Goal: Navigation & Orientation: Find specific page/section

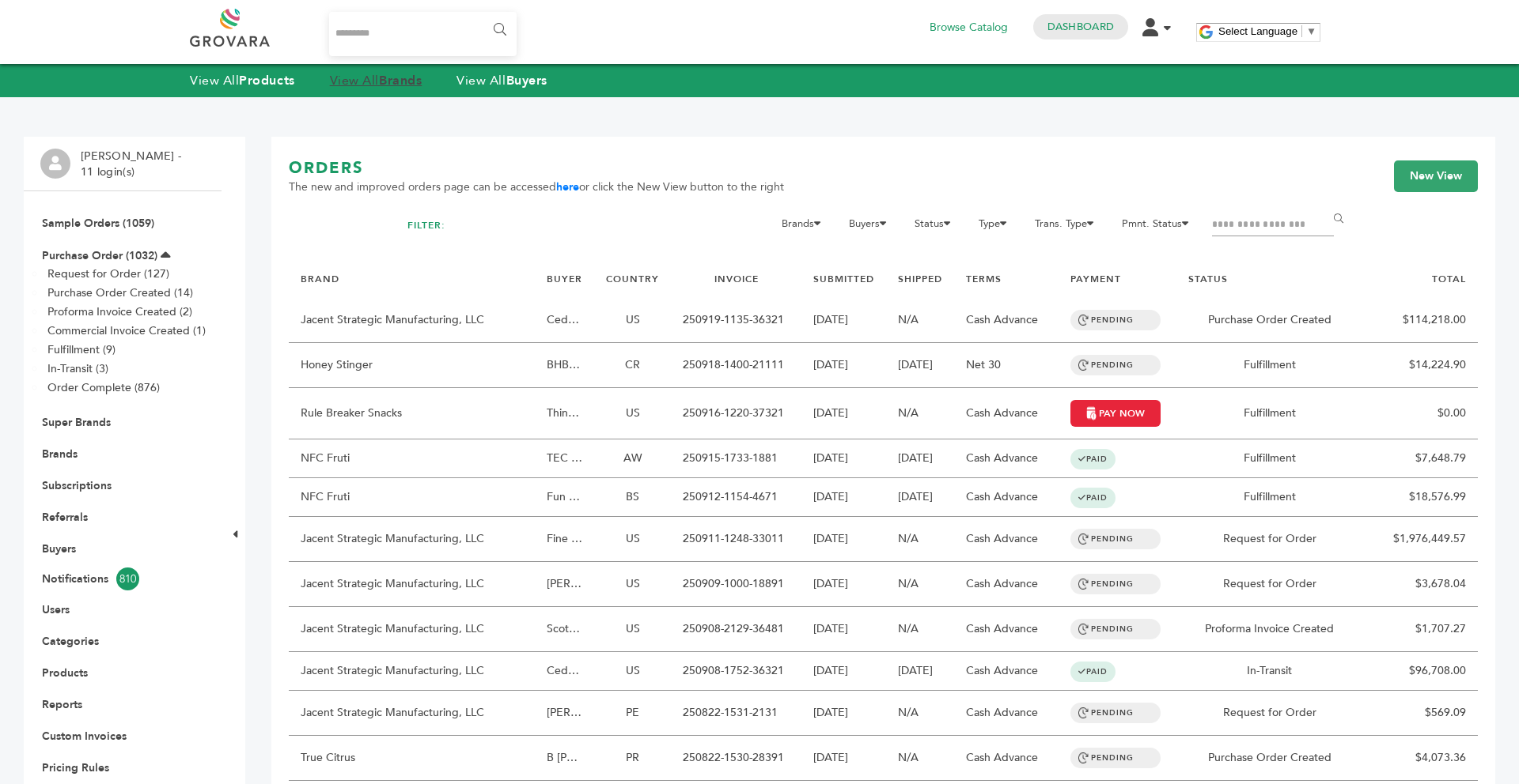
click at [396, 86] on strong "Brands" at bounding box center [400, 80] width 43 height 17
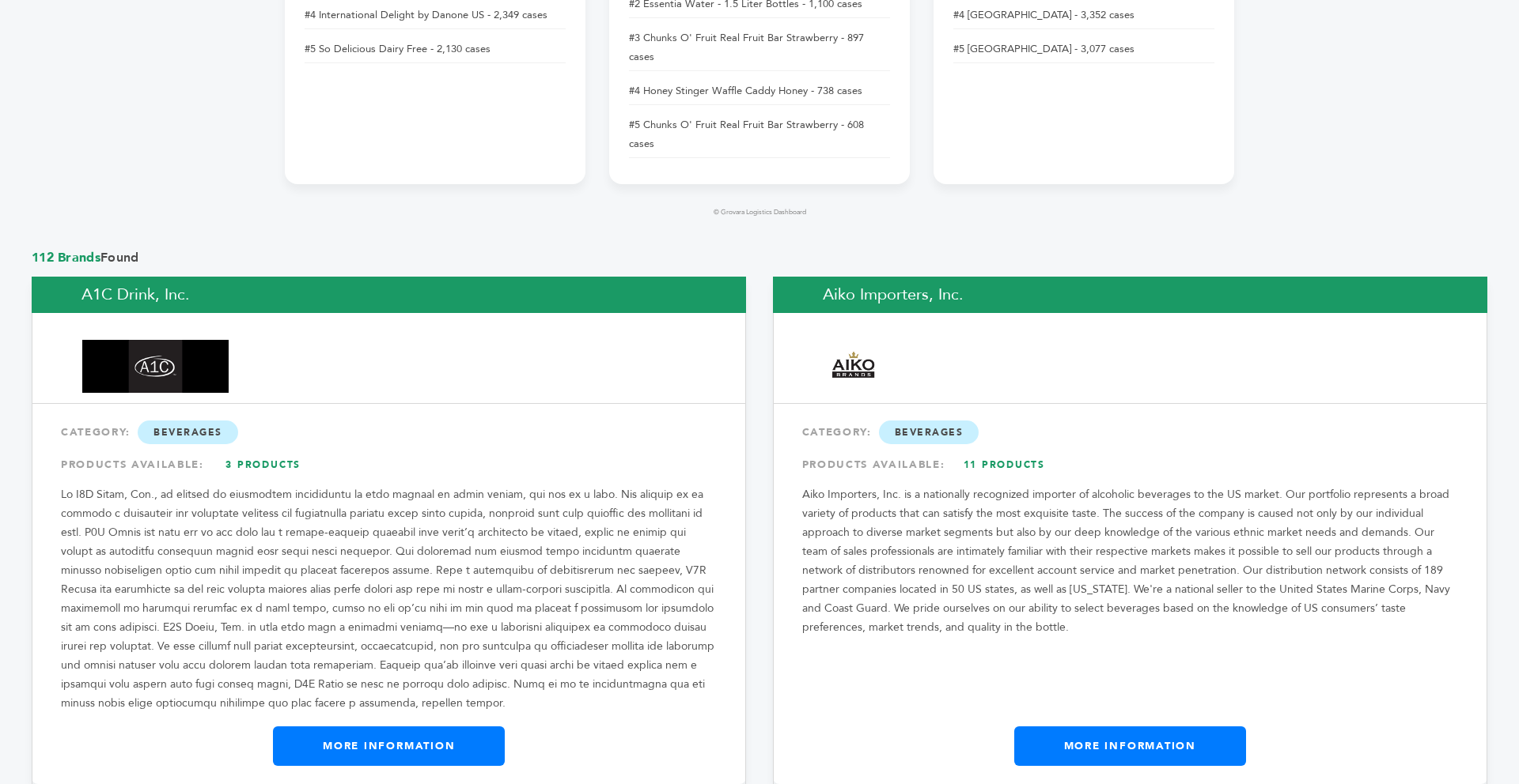
drag, startPoint x: 1518, startPoint y: 17, endPoint x: 1518, endPoint y: 32, distance: 15.0
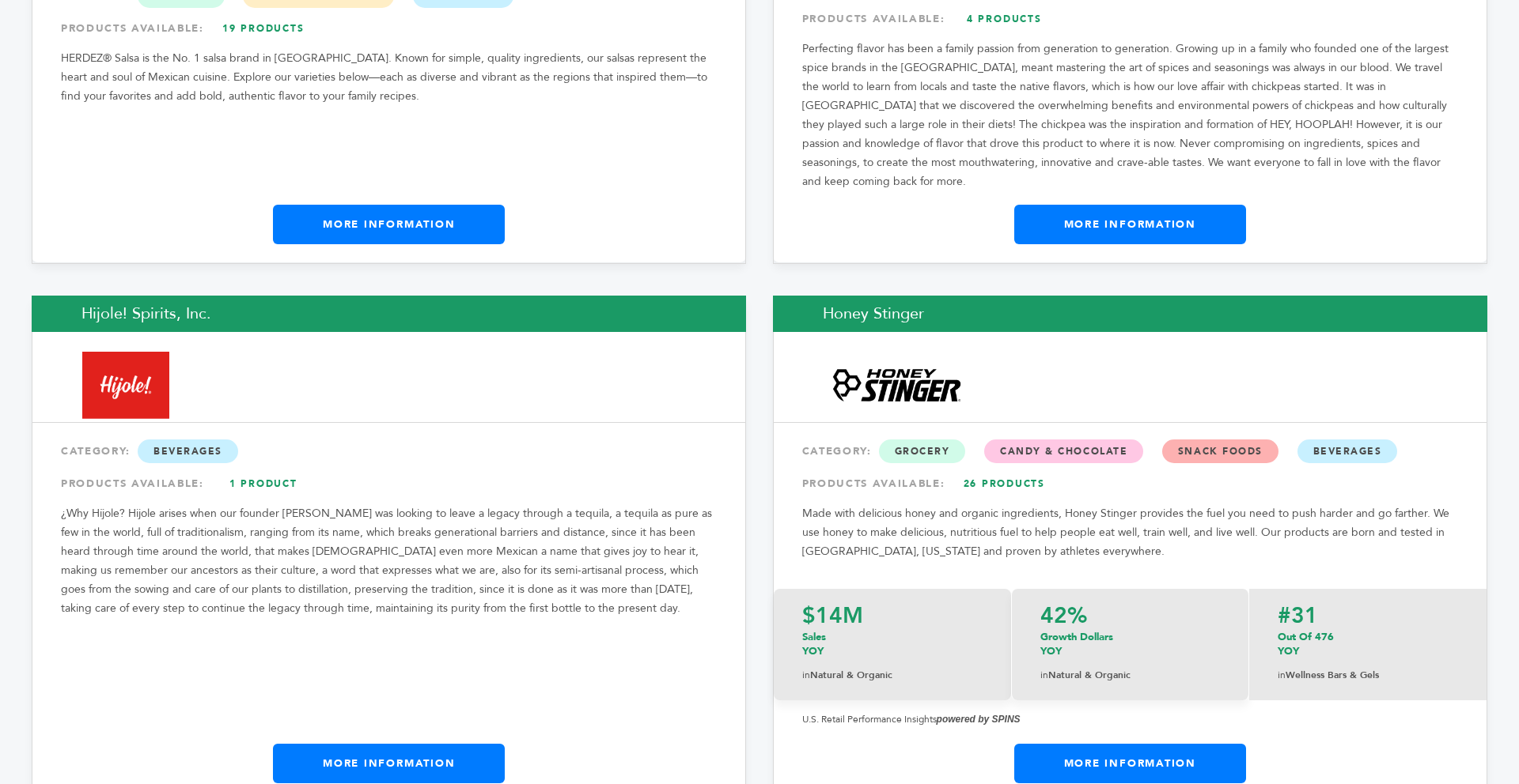
scroll to position [11348, 0]
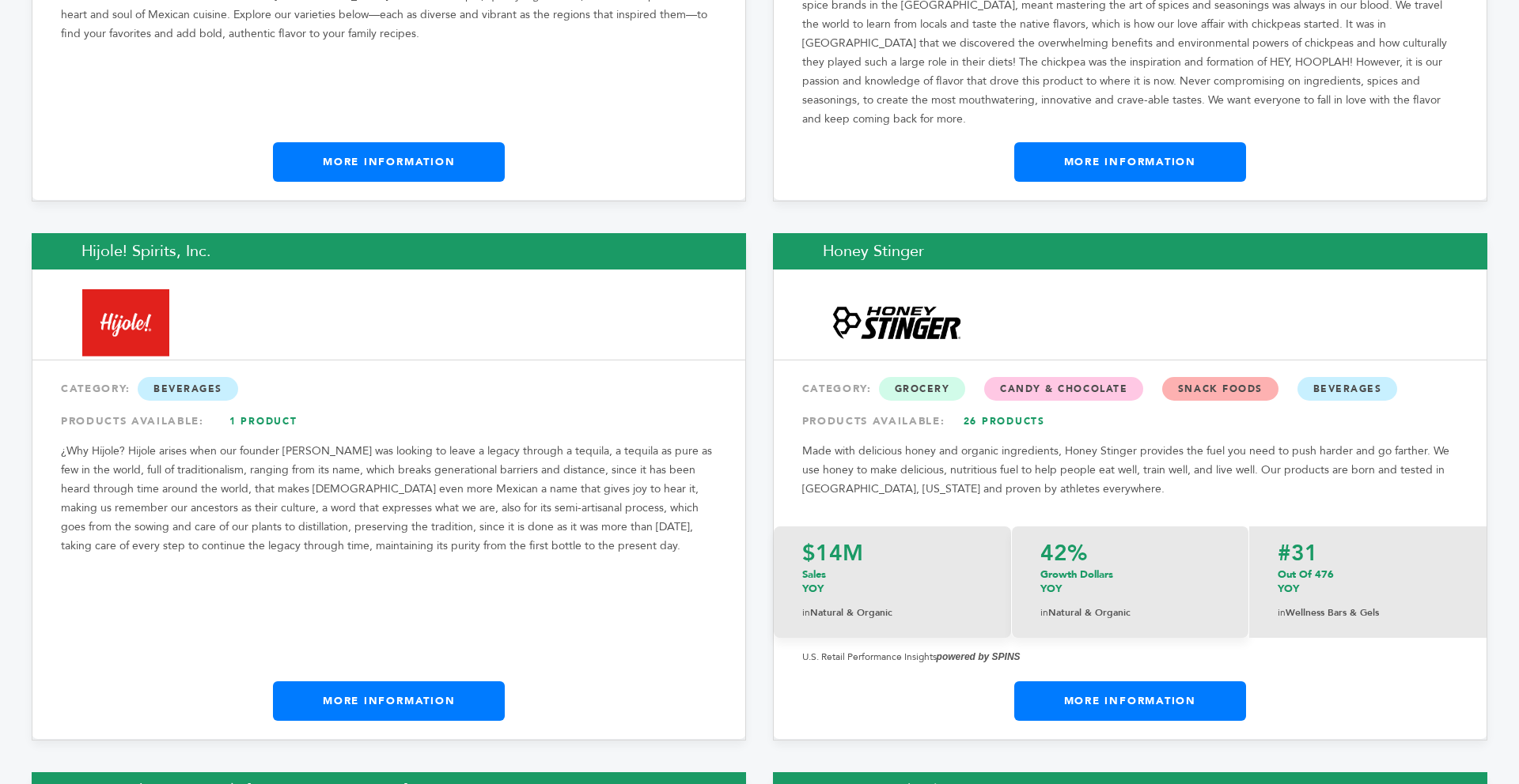
click at [385, 681] on link "More Information" at bounding box center [388, 701] width 232 height 40
click at [381, 681] on link "More Information" at bounding box center [388, 701] width 232 height 40
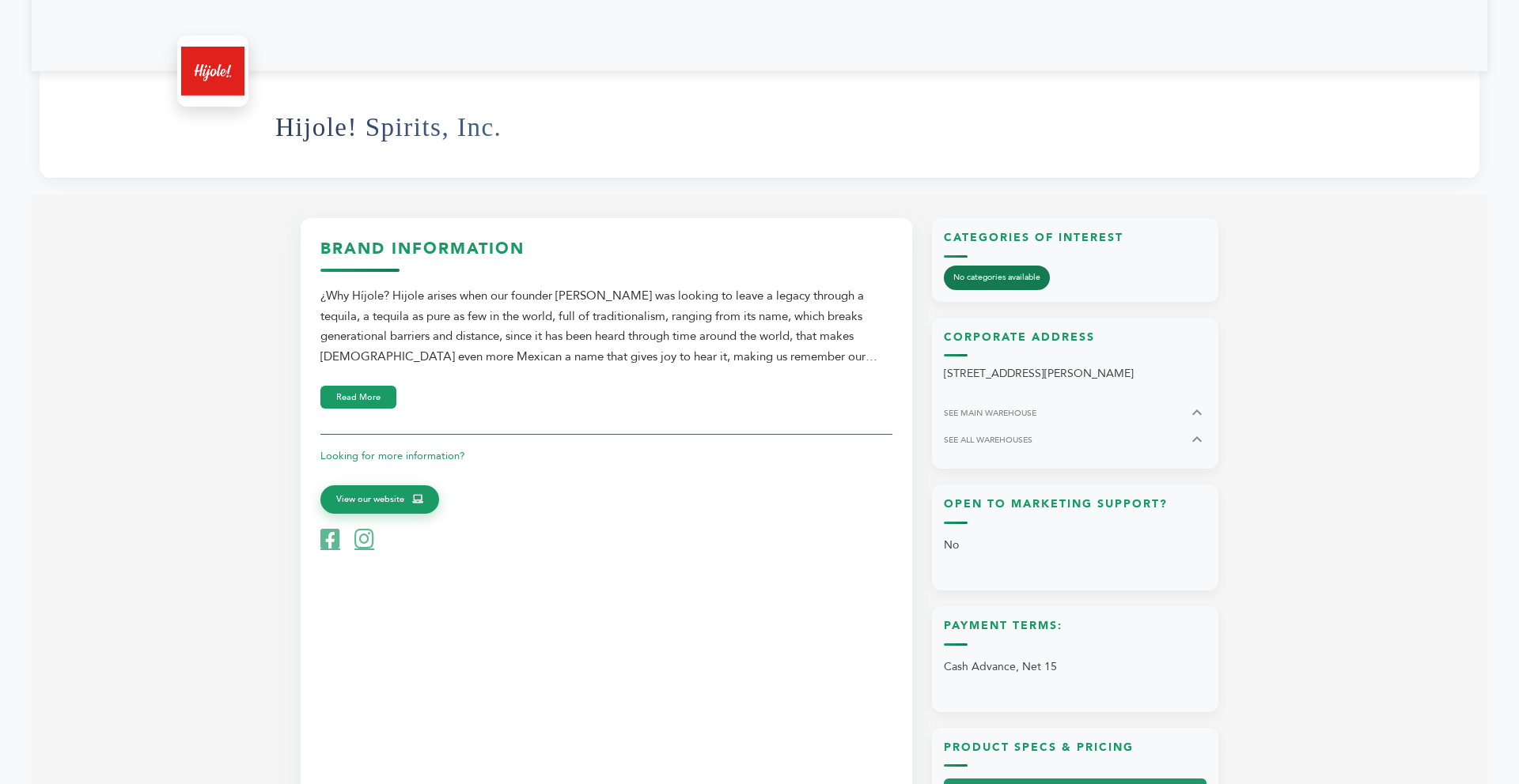
scroll to position [538, 0]
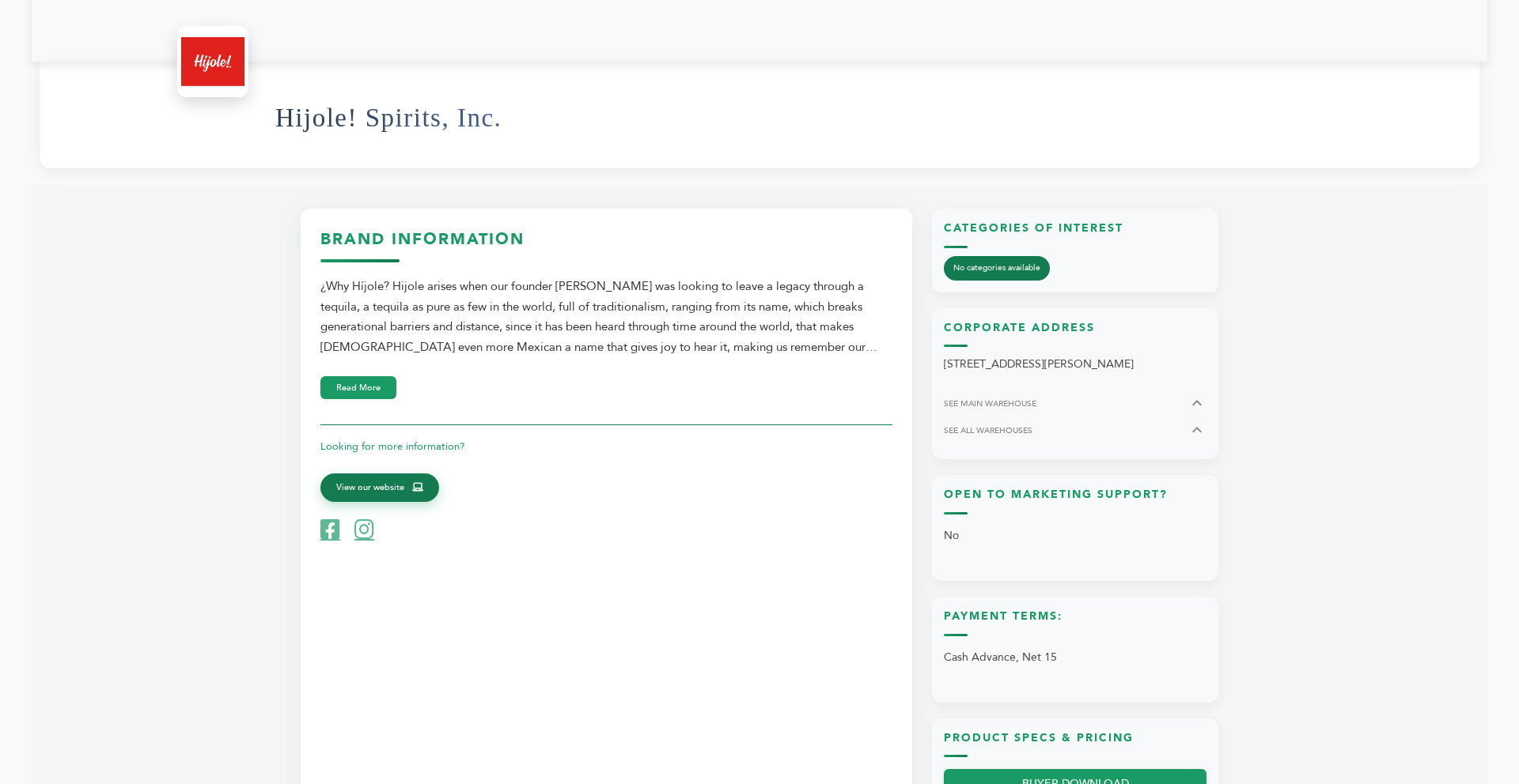
click at [395, 496] on link "View our website" at bounding box center [379, 487] width 119 height 28
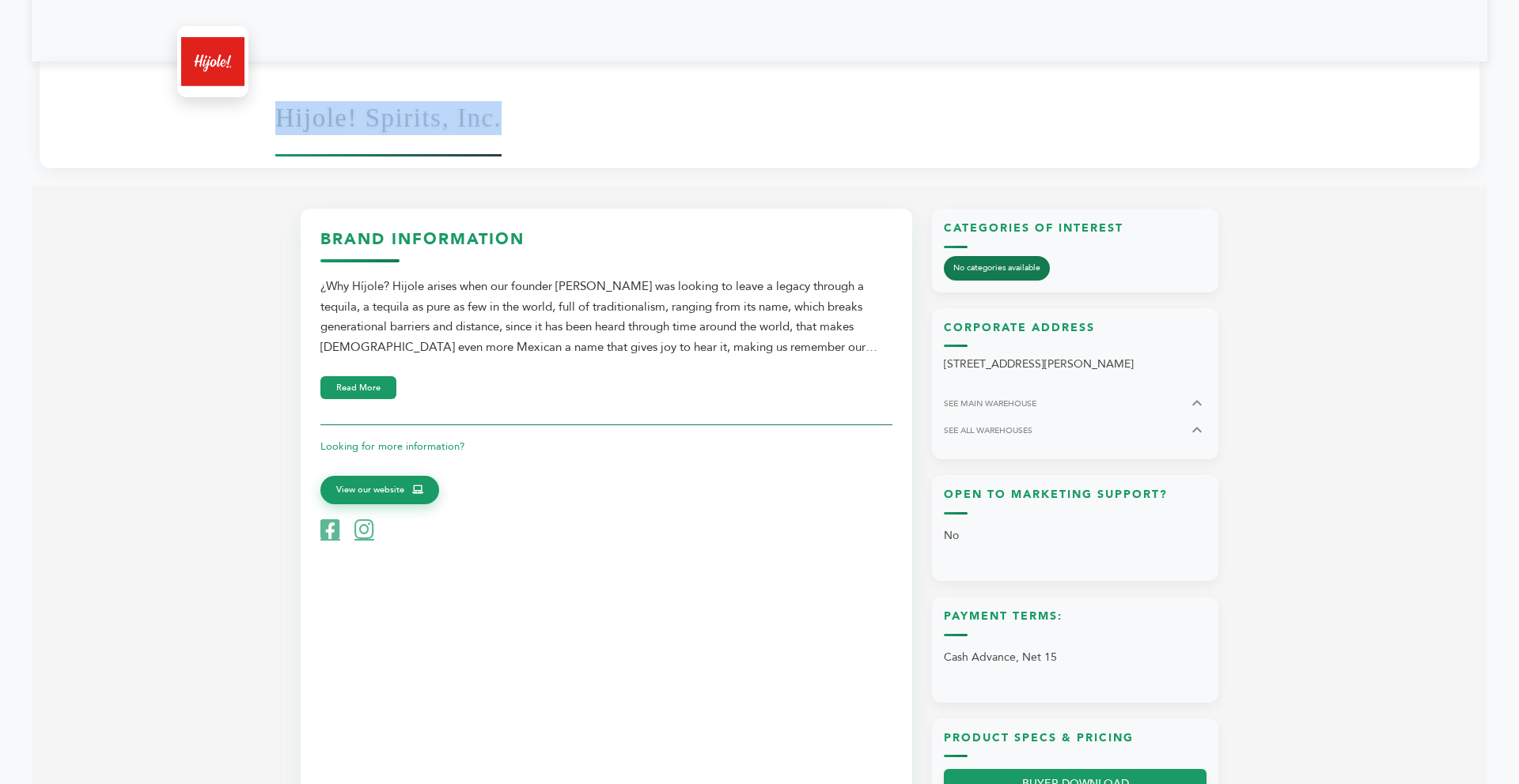
drag, startPoint x: 282, startPoint y: 108, endPoint x: 500, endPoint y: 133, distance: 219.4
click at [500, 133] on h1 "Hijole! Spirits, Inc." at bounding box center [388, 117] width 226 height 77
copy h1 "Hijole! Spirits, Inc."
click at [562, 172] on div "Hello! Grovara is best viewed on a desktop monitor. Signed in as Max Stein from…" at bounding box center [759, 600] width 1455 height 2096
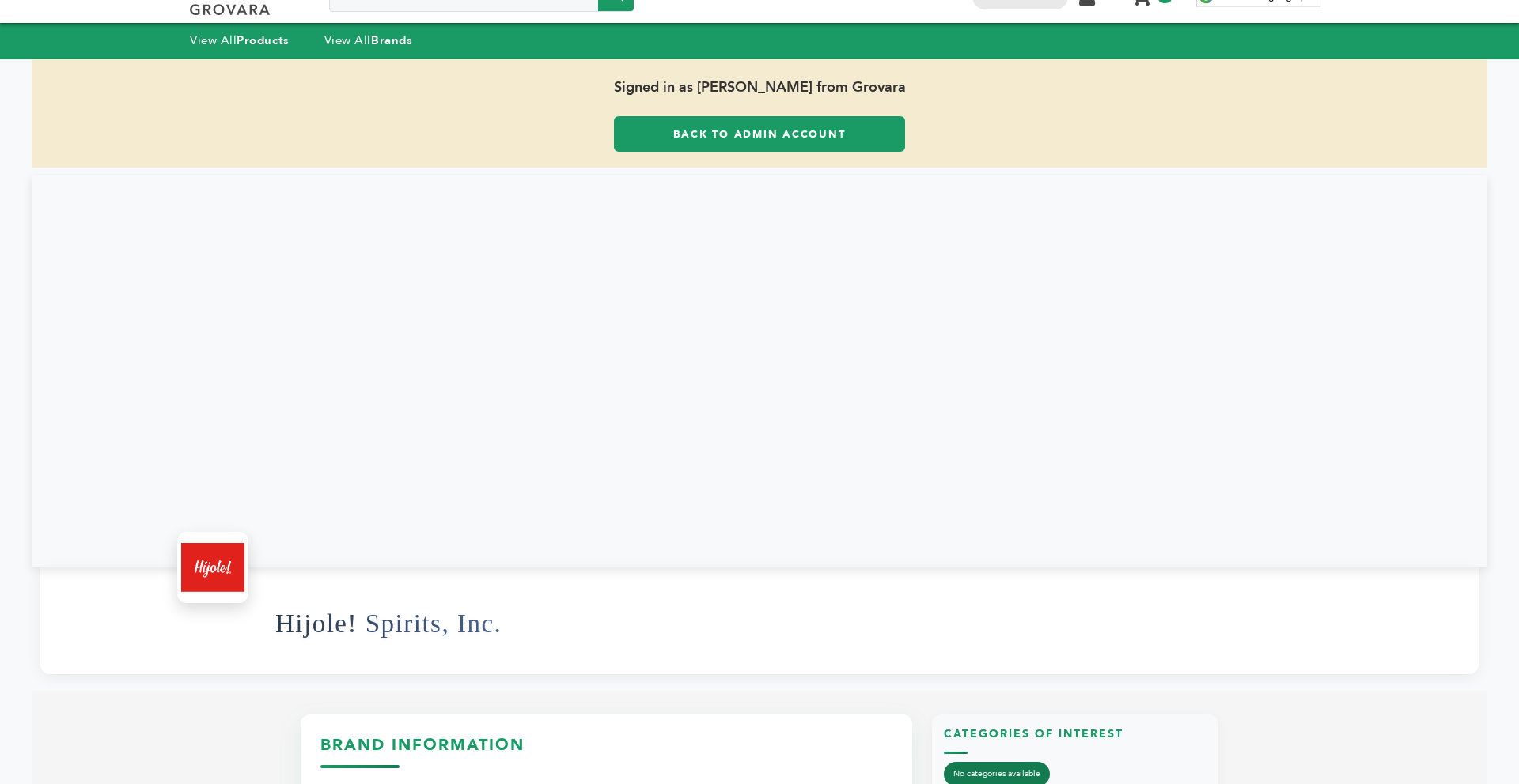
scroll to position [0, 0]
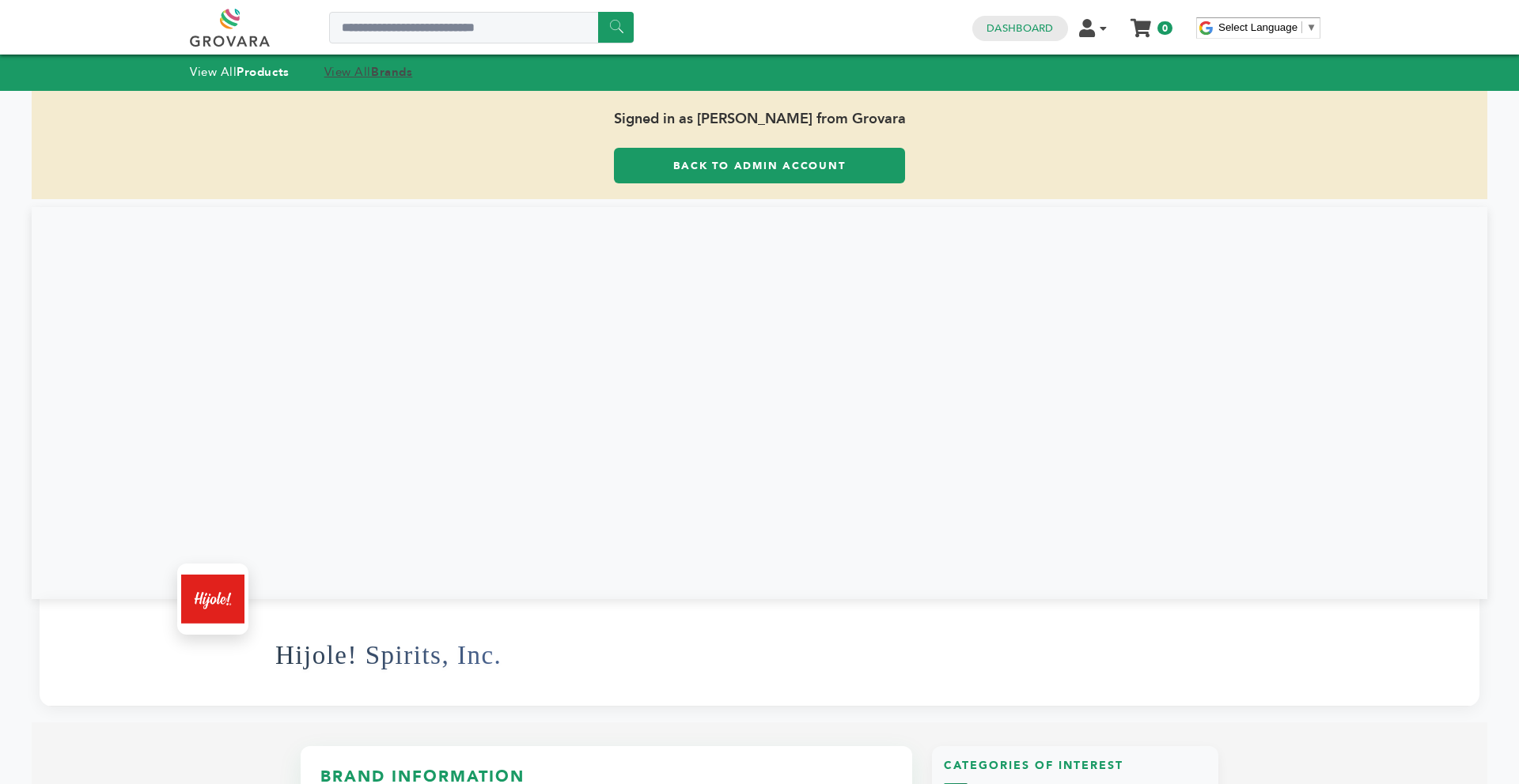
click at [399, 76] on strong "Brands" at bounding box center [391, 71] width 41 height 15
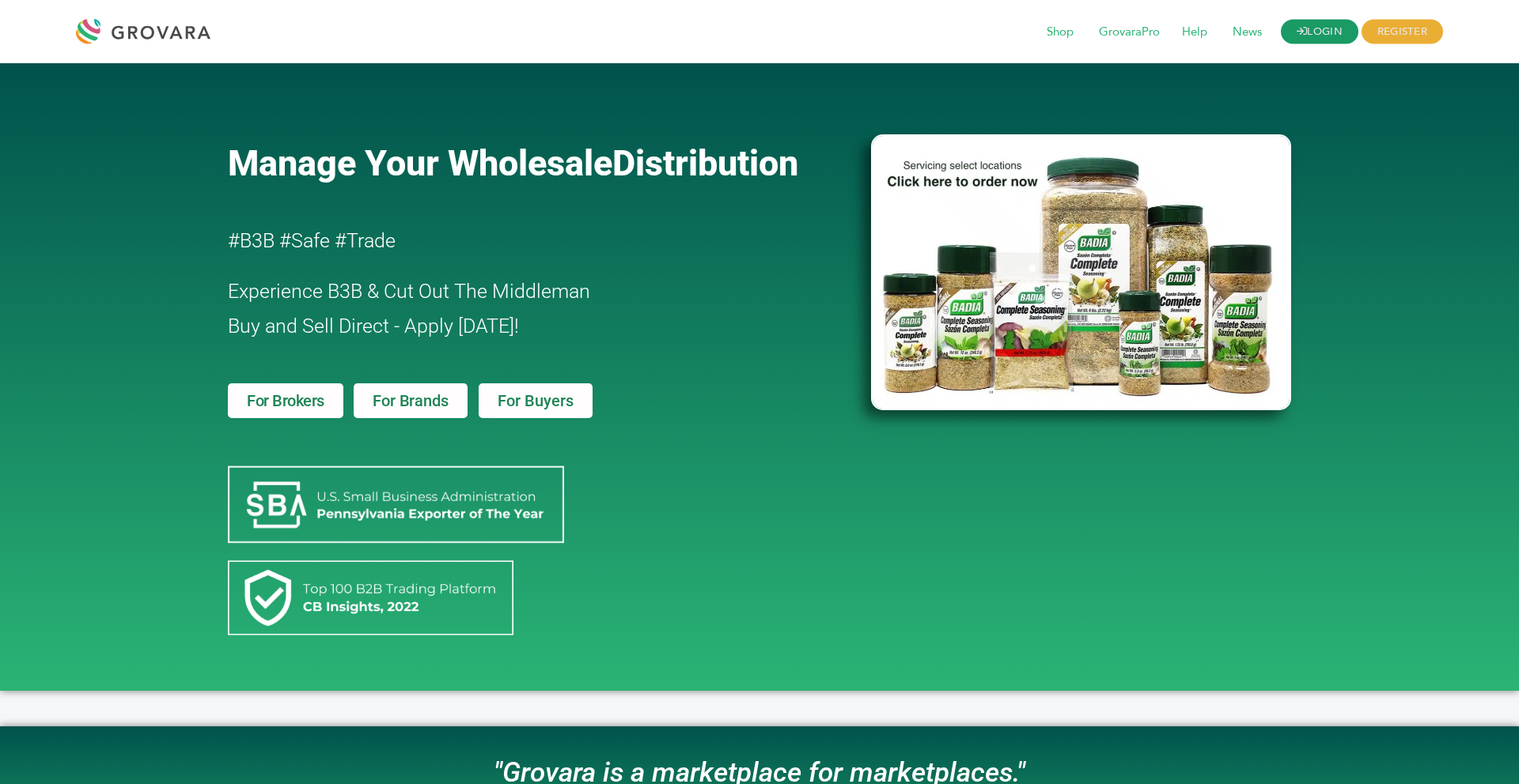
click at [1336, 34] on link "LOGIN" at bounding box center [1319, 32] width 77 height 25
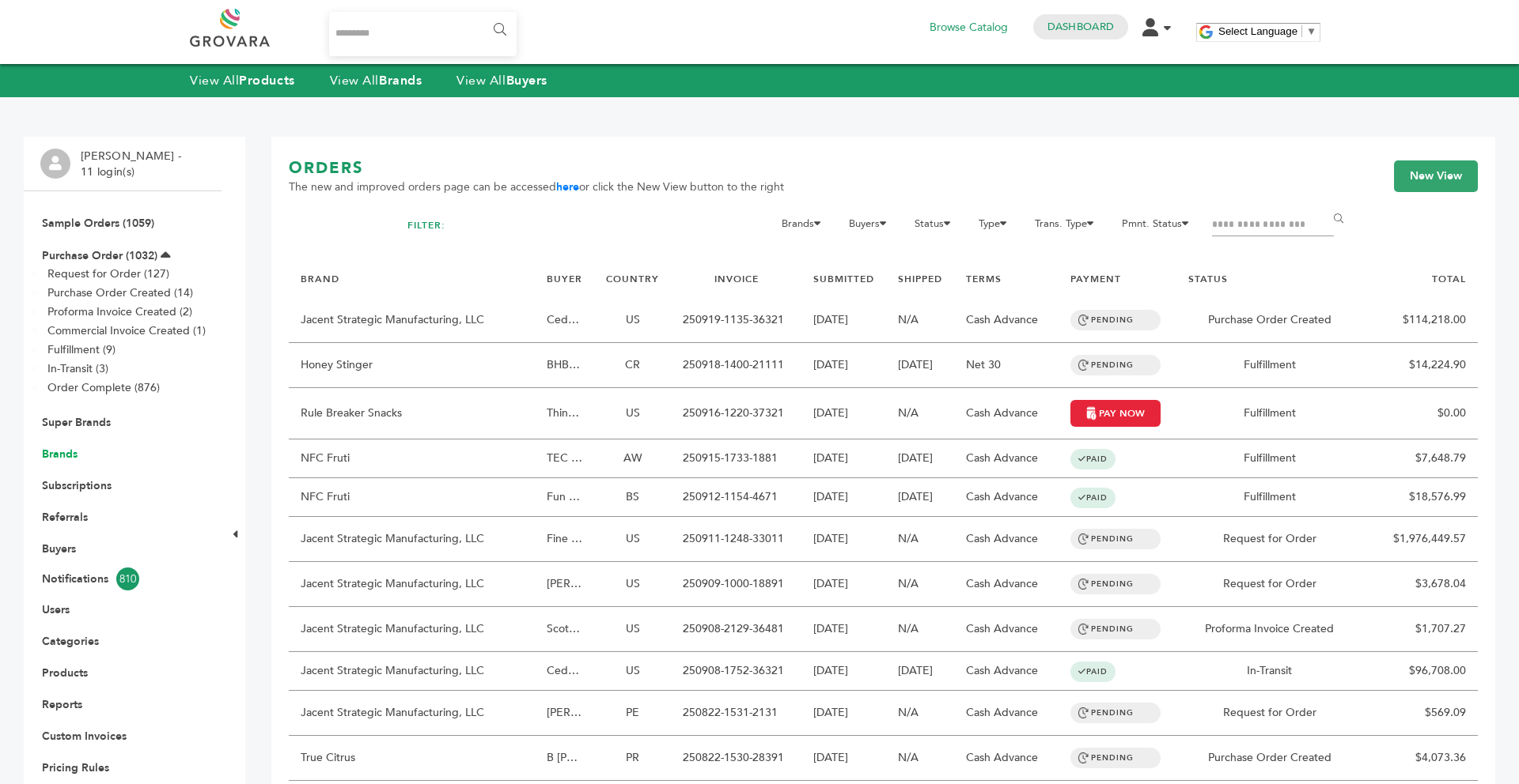
click at [74, 452] on link "Brands" at bounding box center [59, 454] width 35 height 15
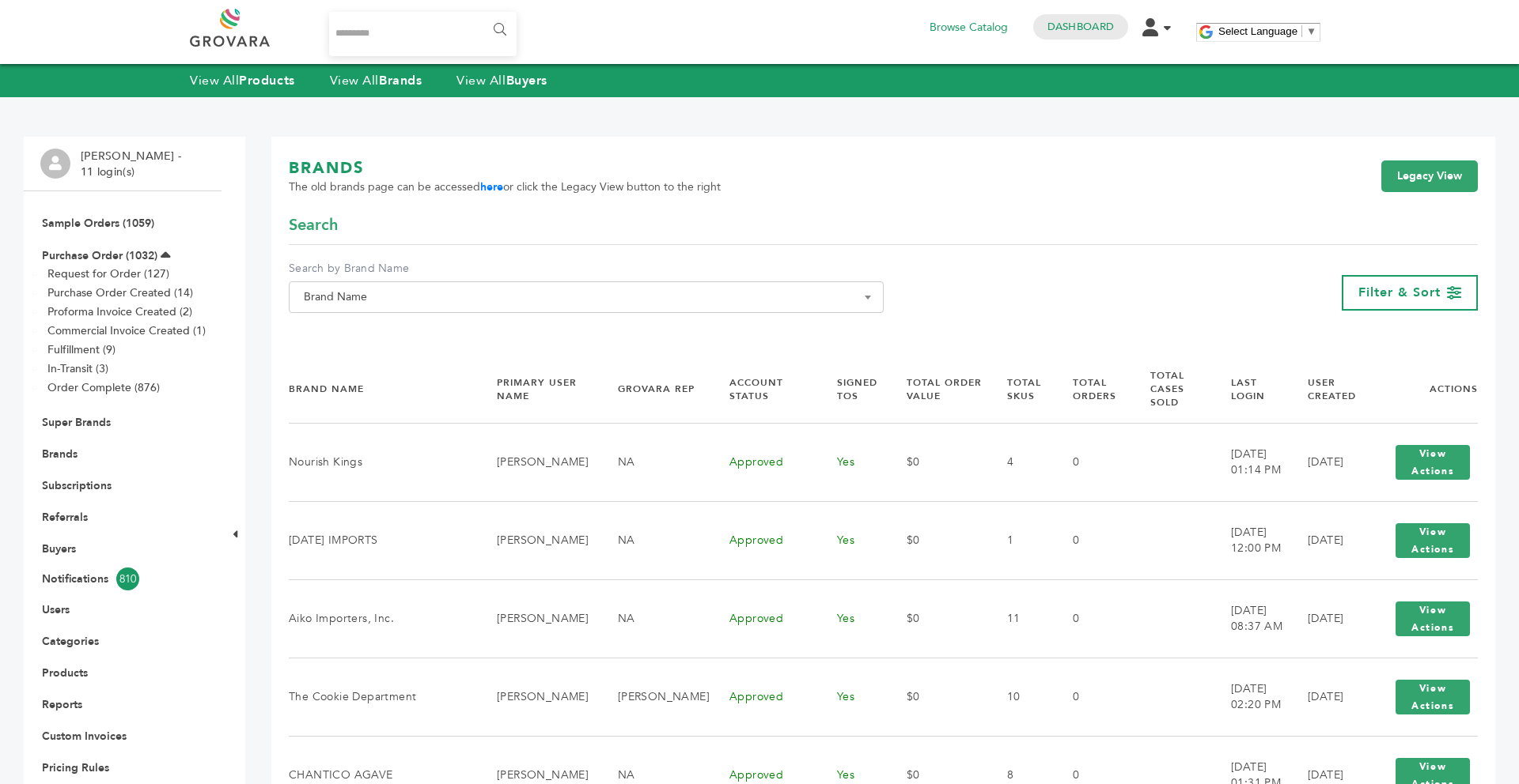
click at [373, 292] on span "Brand Name" at bounding box center [585, 297] width 577 height 22
click at [358, 320] on input "Search" at bounding box center [586, 326] width 587 height 20
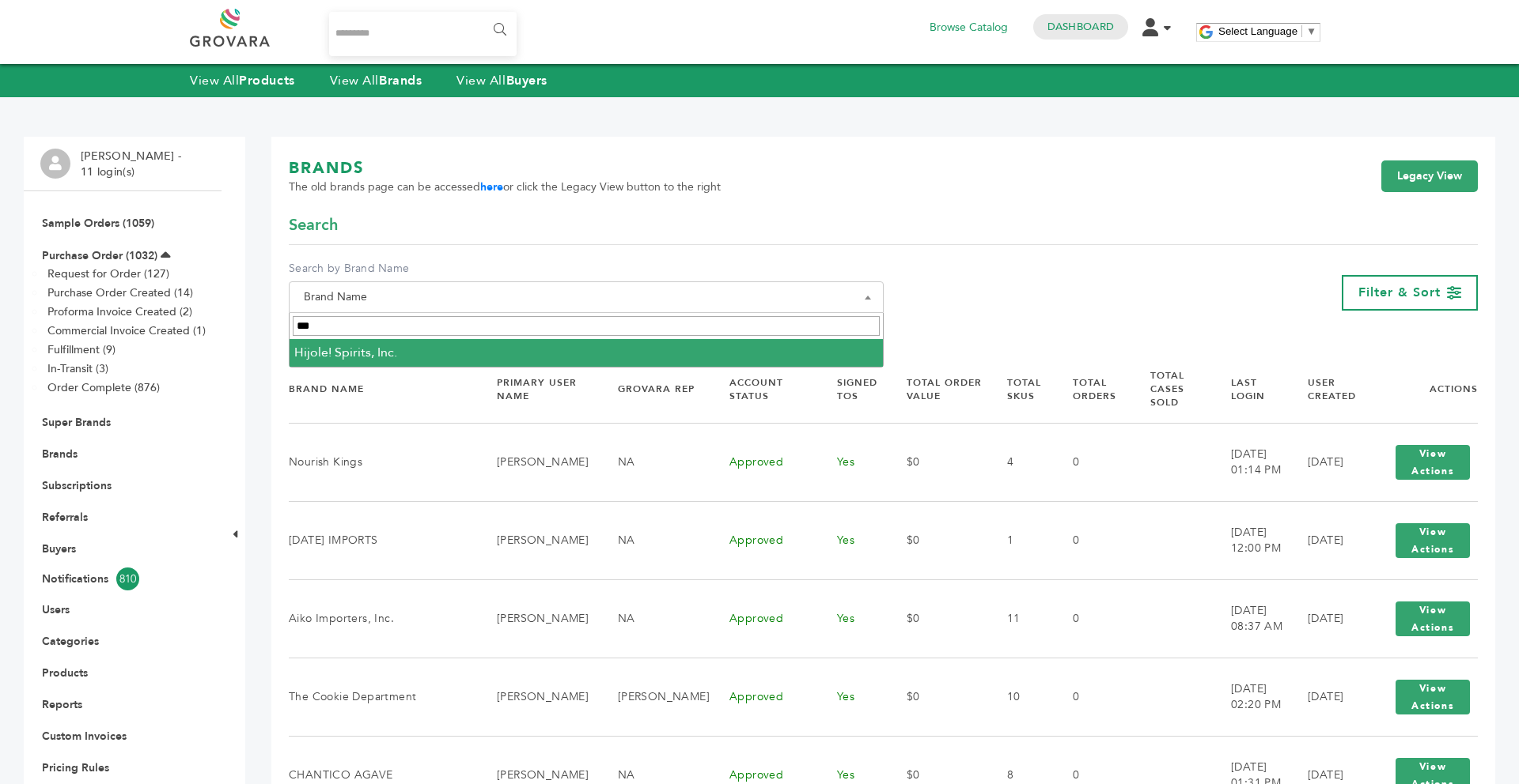
type input "***"
select select "**********"
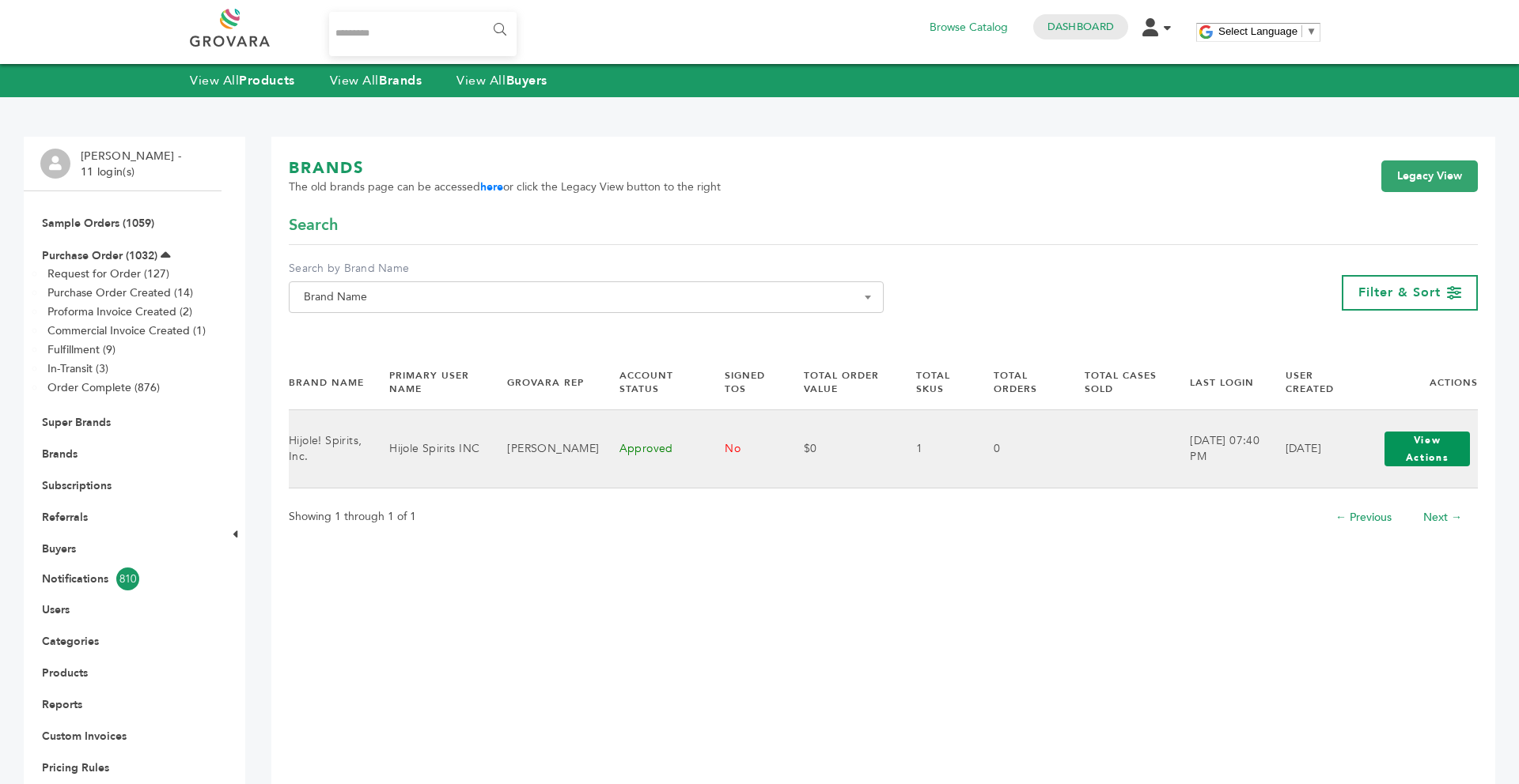
click at [1414, 457] on button "View Actions" at bounding box center [1427, 449] width 85 height 35
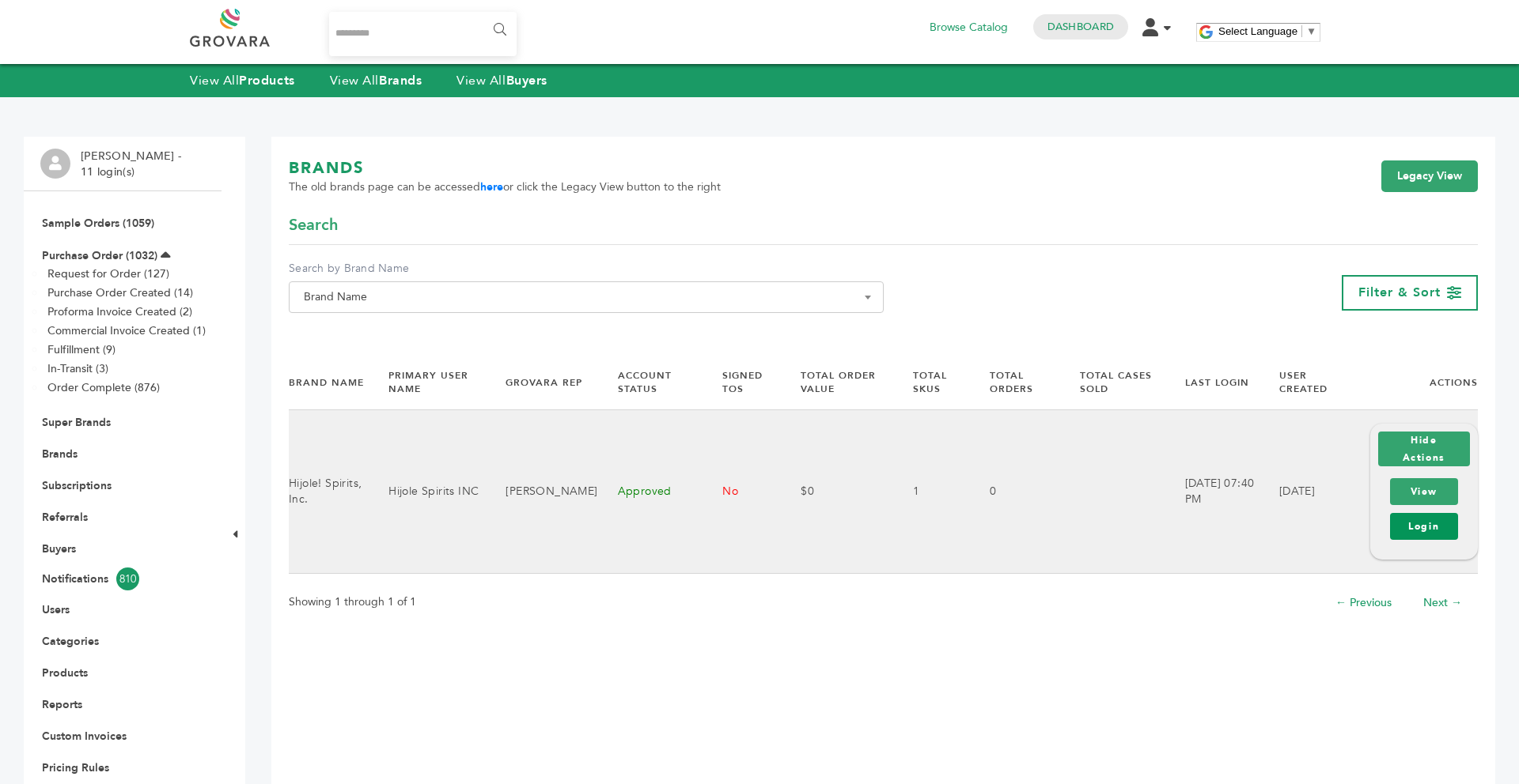
click at [1409, 526] on link "Login" at bounding box center [1424, 527] width 68 height 27
